Goal: Obtain resource: Obtain resource

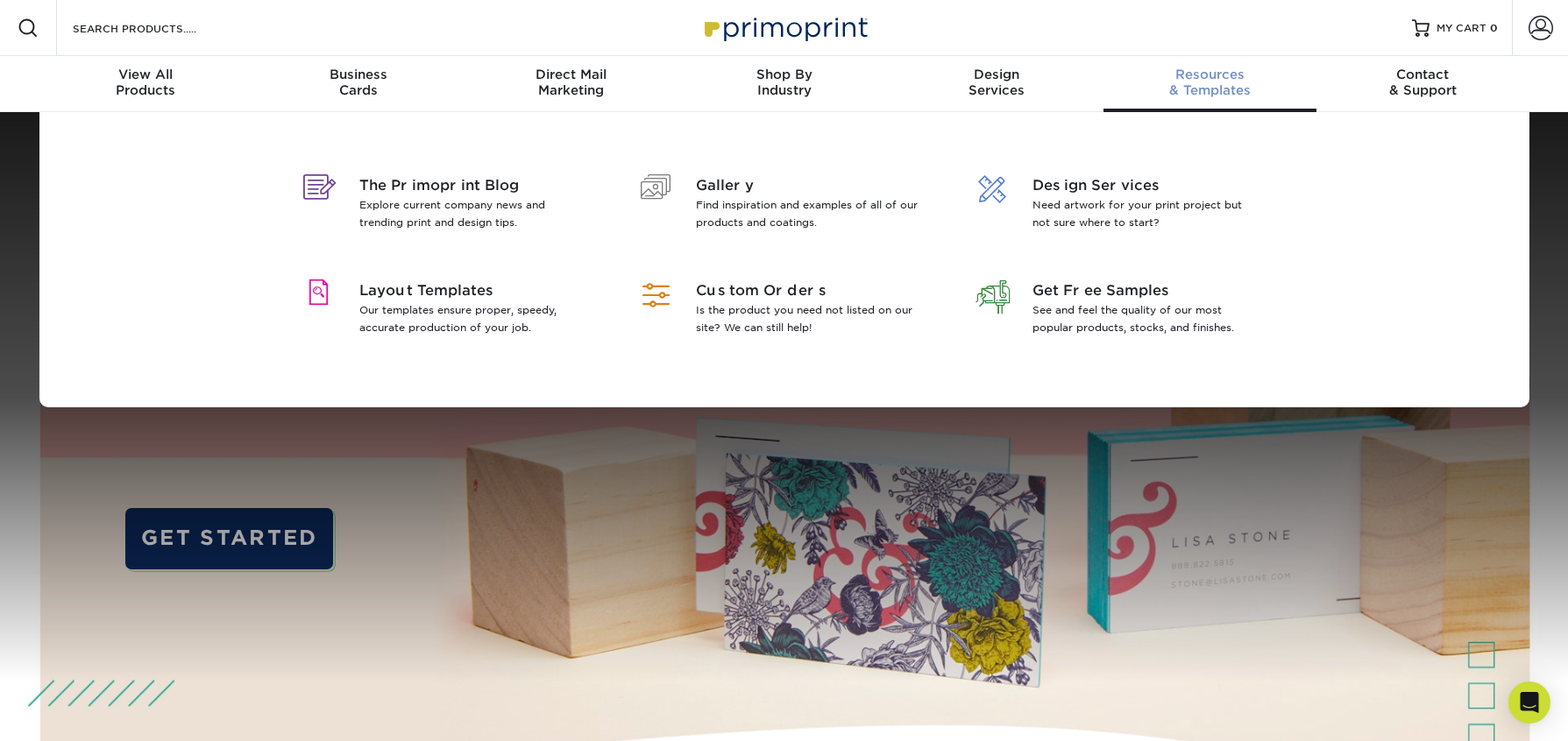
click at [1198, 94] on div "Resources & Templates" at bounding box center [1210, 82] width 213 height 31
click at [451, 316] on p "Our templates ensure proper, speedy, accurate production of your job." at bounding box center [472, 318] width 227 height 35
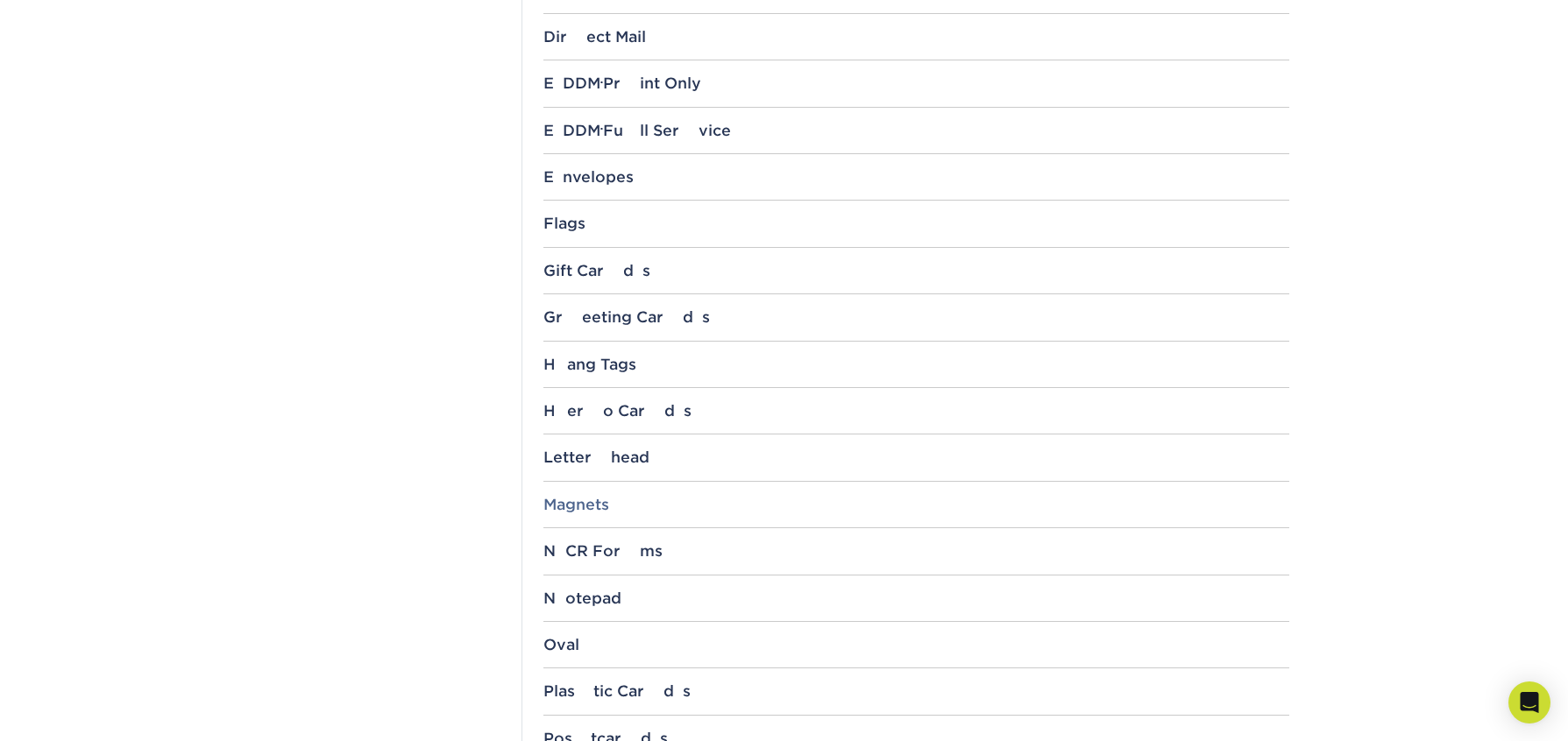
scroll to position [1201, 0]
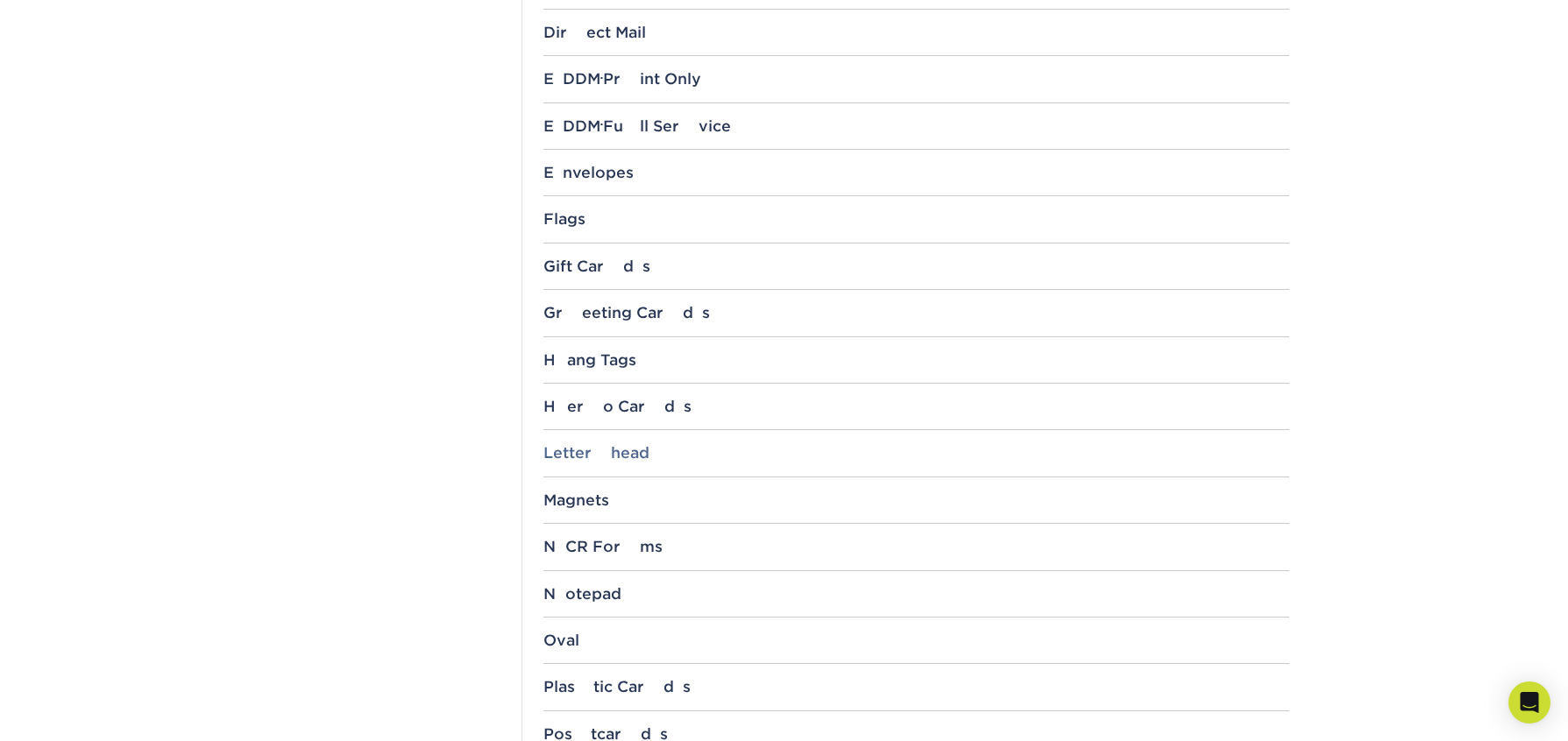
click at [602, 455] on div "Letterhead" at bounding box center [916, 453] width 746 height 17
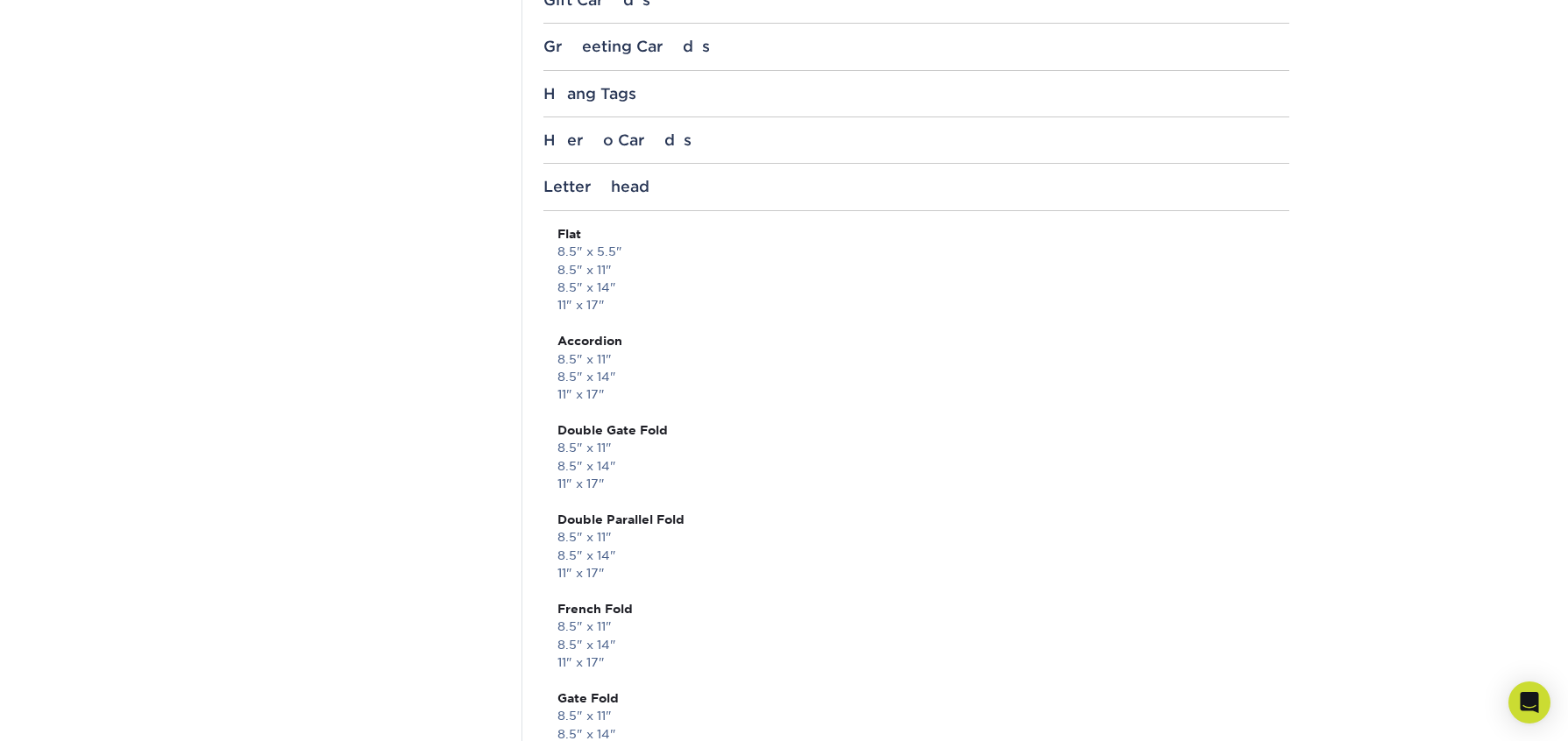
scroll to position [1481, 0]
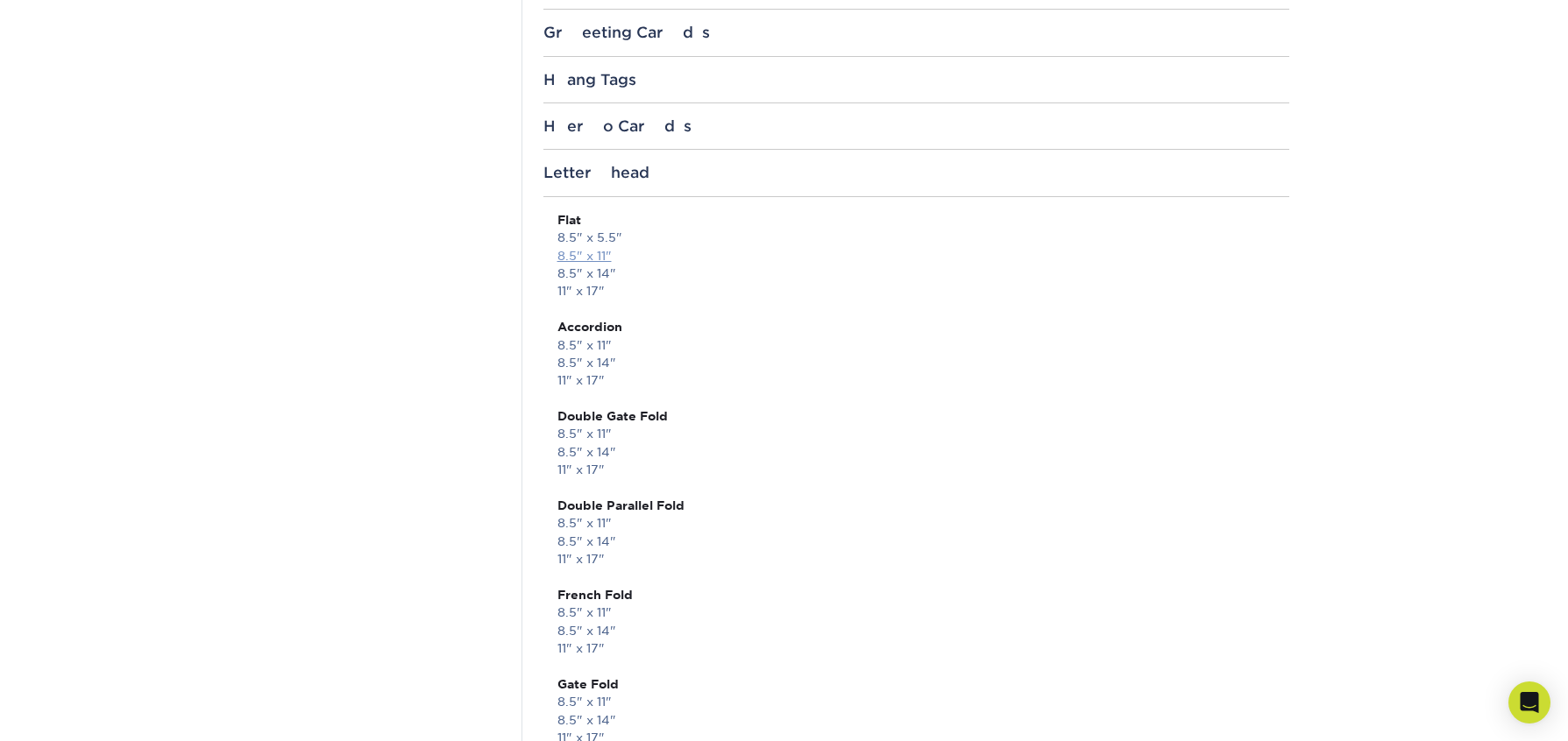
click at [575, 254] on link "8.5" x 11"" at bounding box center [584, 256] width 54 height 14
